Goal: Task Accomplishment & Management: Manage account settings

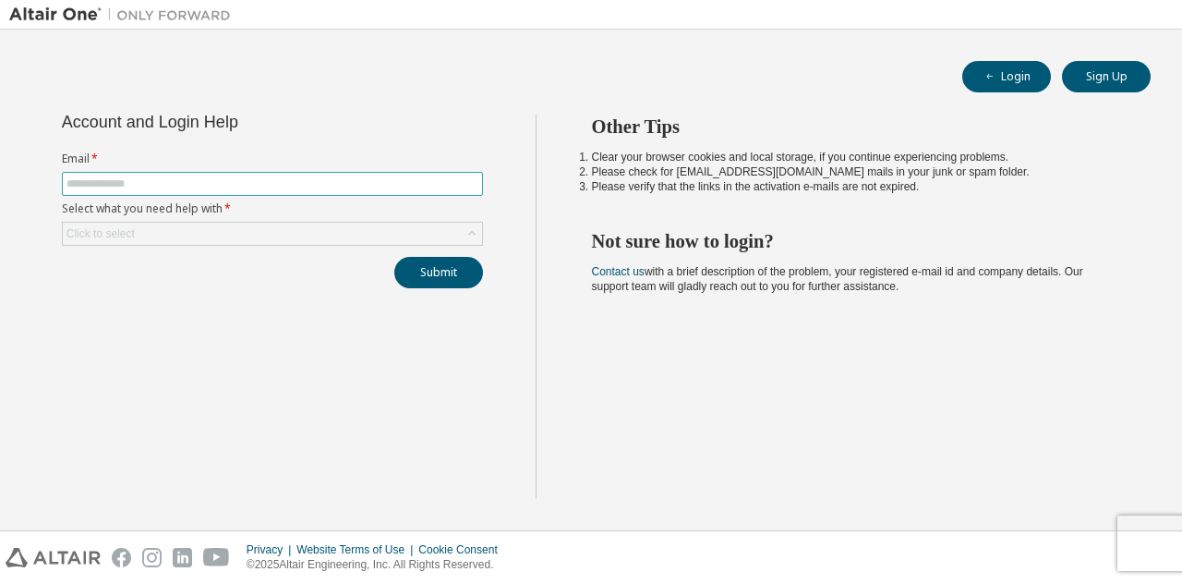
click at [150, 184] on input "text" at bounding box center [273, 183] width 412 height 15
type input "**********"
click at [200, 223] on div "Click to select" at bounding box center [272, 234] width 419 height 22
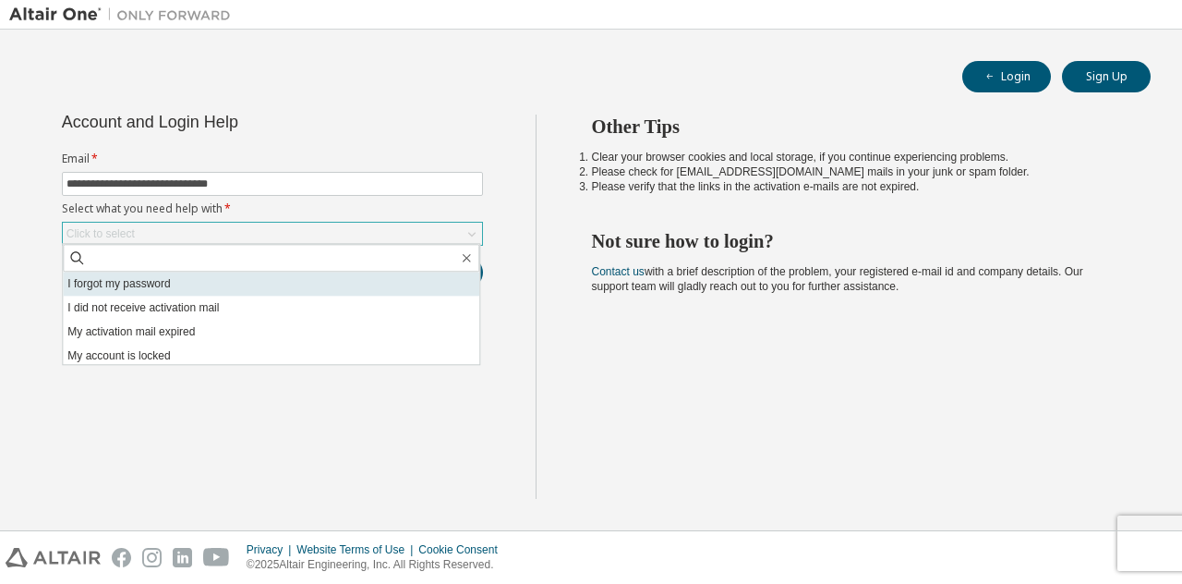
click at [214, 287] on li "I forgot my password" at bounding box center [271, 284] width 417 height 24
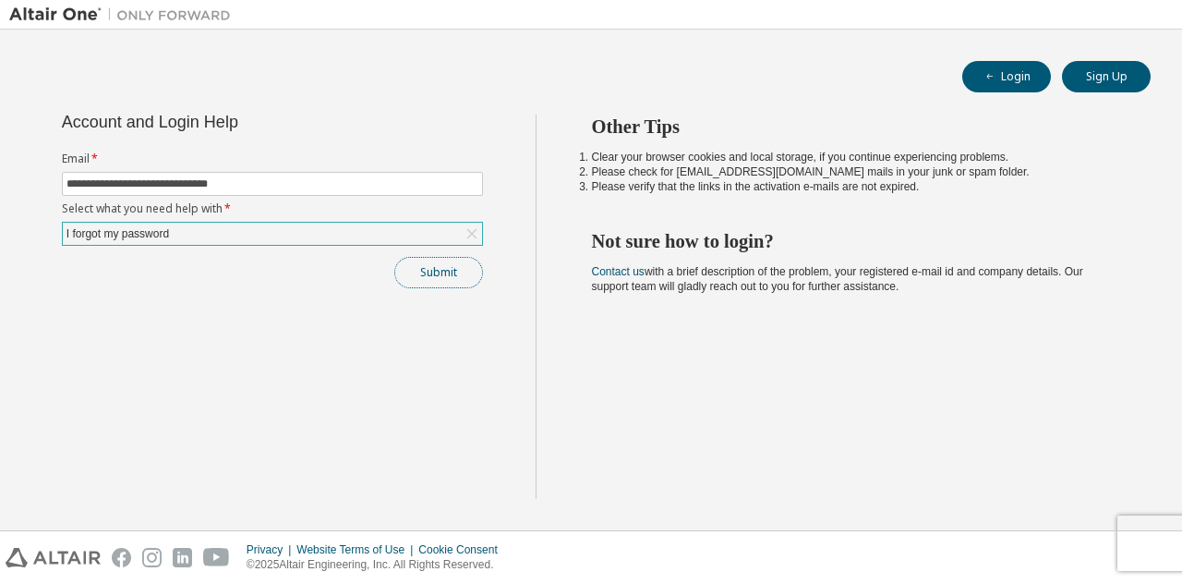
click at [440, 270] on button "Submit" at bounding box center [438, 272] width 89 height 31
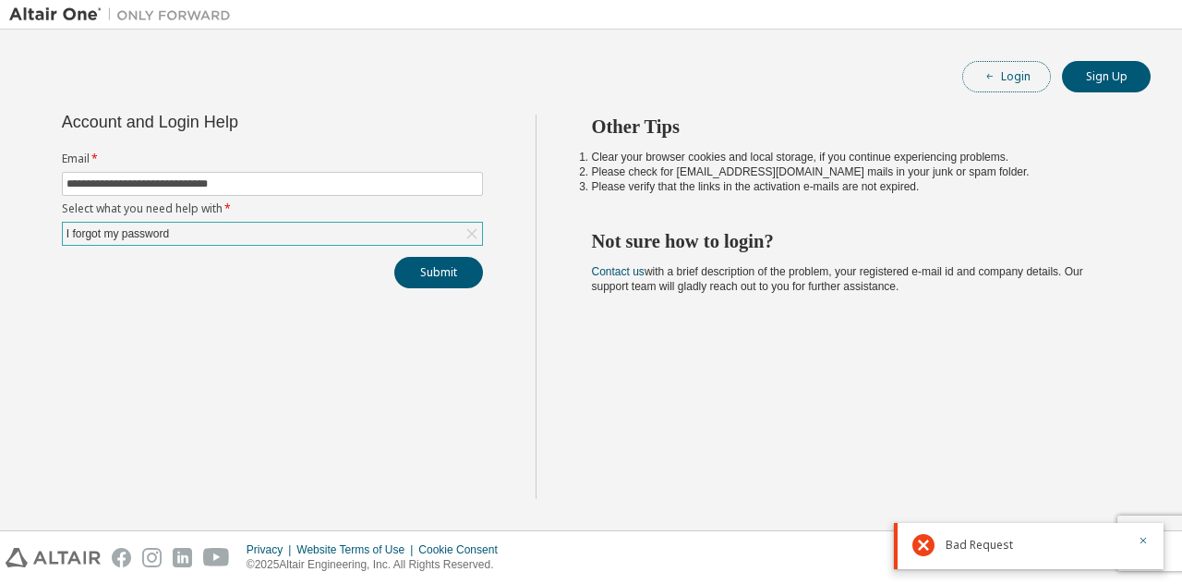
click at [1011, 78] on button "Login" at bounding box center [1007, 76] width 89 height 31
click at [993, 78] on icon "button" at bounding box center [990, 76] width 11 height 11
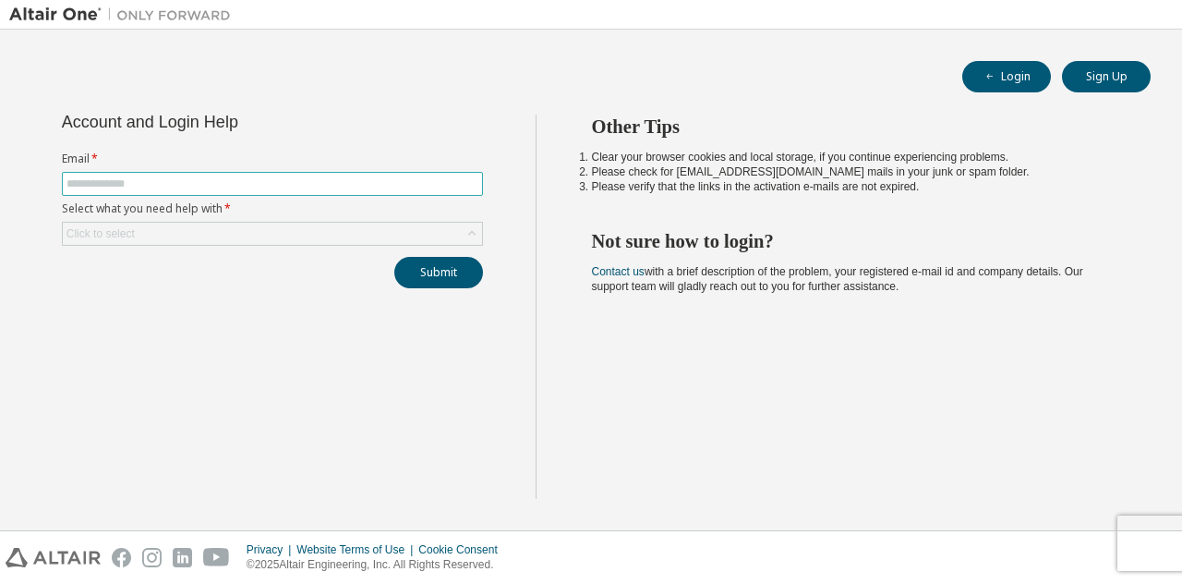
click at [363, 177] on input "text" at bounding box center [273, 183] width 412 height 15
type input "**********"
click at [317, 223] on div "Click to select" at bounding box center [272, 234] width 419 height 22
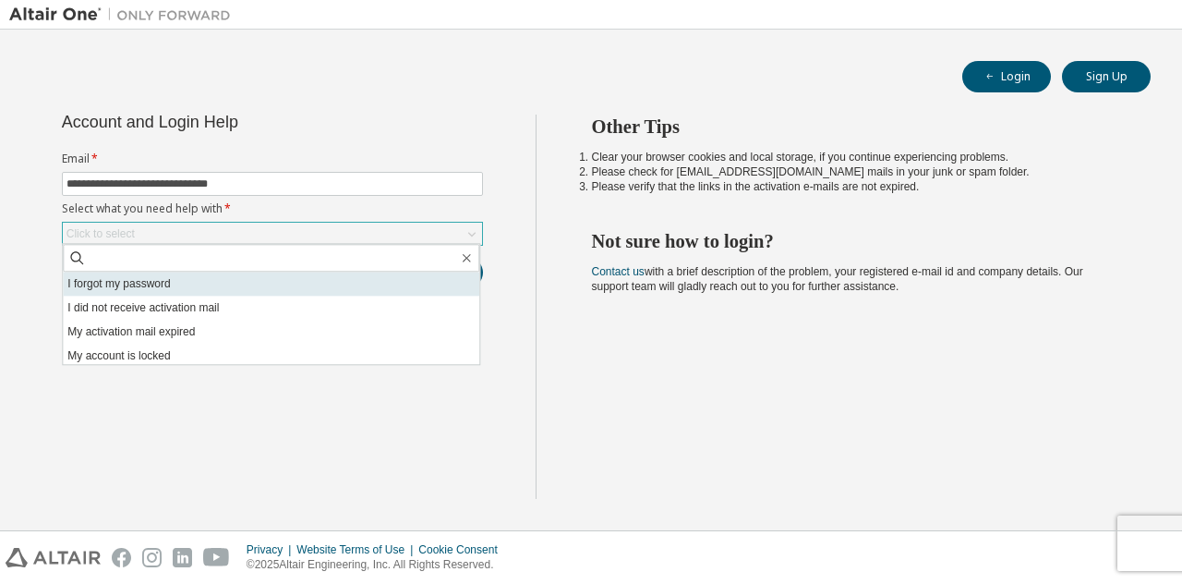
click at [315, 278] on li "I forgot my password" at bounding box center [271, 284] width 417 height 24
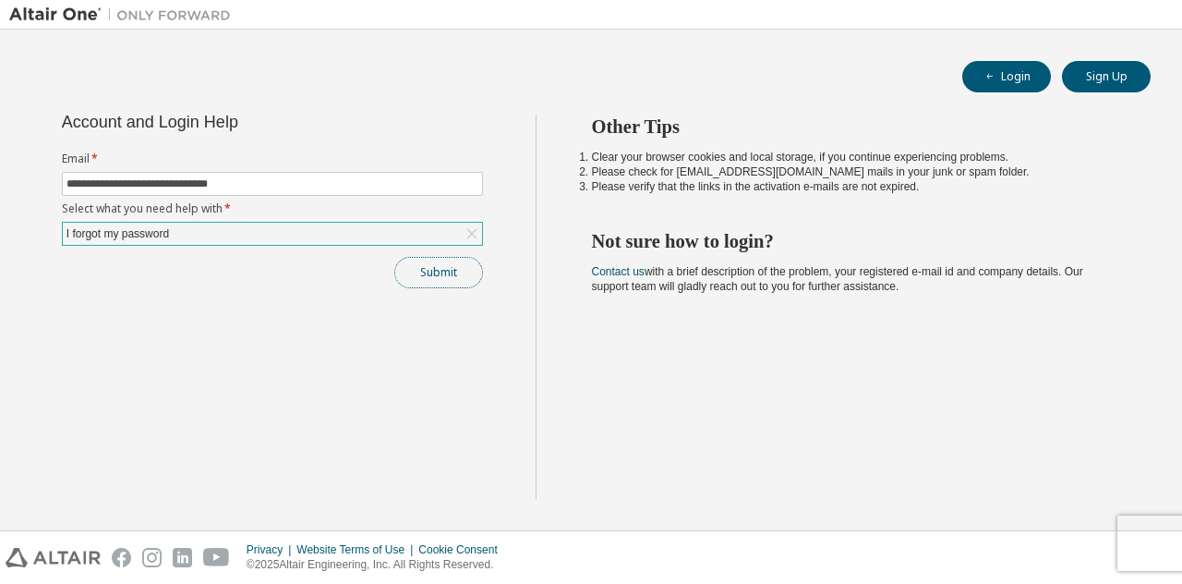
click at [421, 278] on button "Submit" at bounding box center [438, 272] width 89 height 31
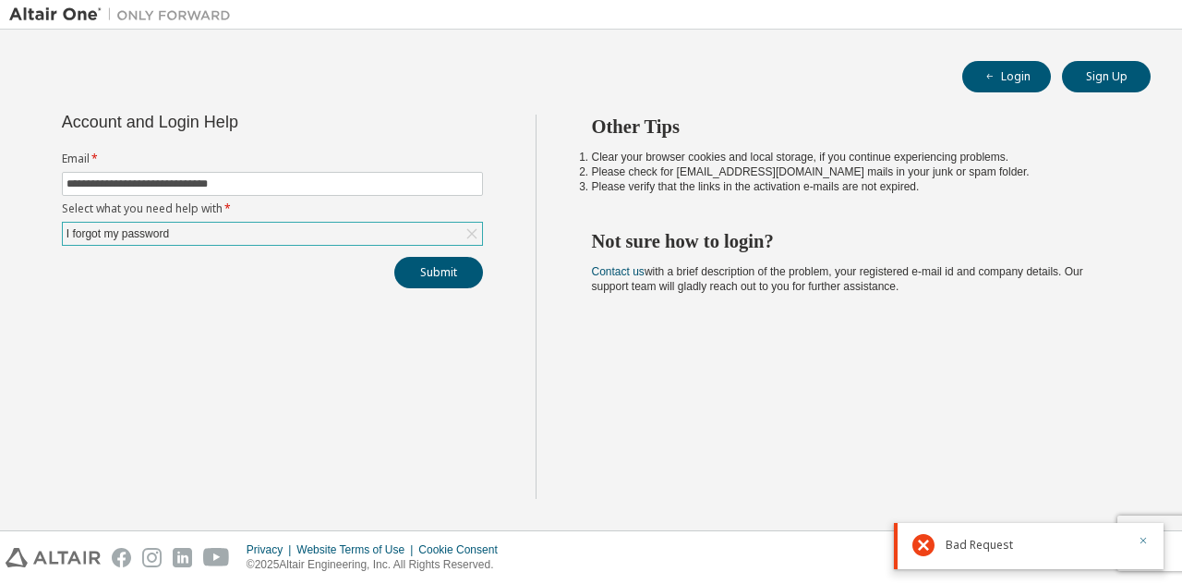
click at [1146, 541] on icon "button" at bounding box center [1143, 540] width 11 height 11
click at [1158, 548] on div "Privacy Website Terms of Use Cookie Consent © 2025 Altair Engineering, Inc. All…" at bounding box center [591, 557] width 1182 height 53
click at [1155, 548] on div "Privacy Website Terms of Use Cookie Consent © 2025 Altair Engineering, Inc. All…" at bounding box center [591, 557] width 1182 height 53
